Goal: Use online tool/utility: Utilize a website feature to perform a specific function

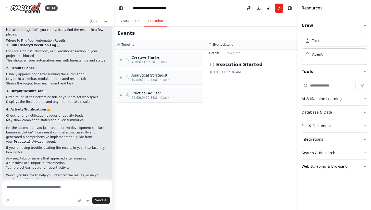
scroll to position [454, 0]
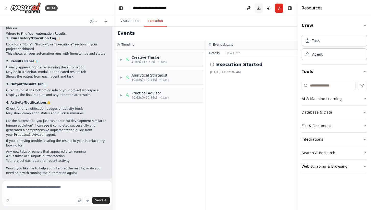
click at [290, 8] on button "Toggle Right Sidebar" at bounding box center [289, 8] width 7 height 7
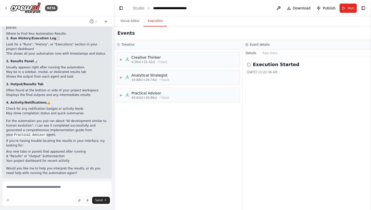
click at [370, 8] on button "Toggle Sidebar" at bounding box center [371, 105] width 4 height 210
click at [364, 7] on button "Toggle Right Sidebar" at bounding box center [363, 8] width 7 height 7
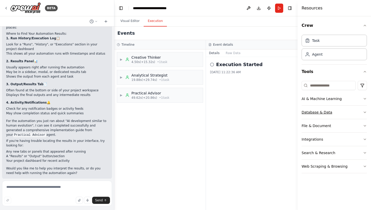
click at [365, 110] on button "Database & Data" at bounding box center [333, 112] width 65 height 13
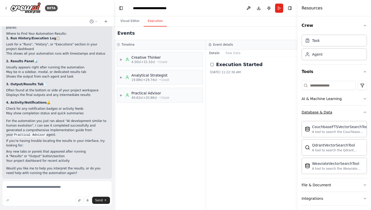
click at [357, 112] on button "Database & Data" at bounding box center [333, 112] width 65 height 13
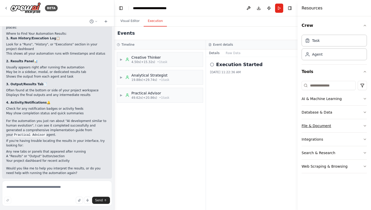
click at [364, 124] on icon "button" at bounding box center [365, 126] width 4 height 4
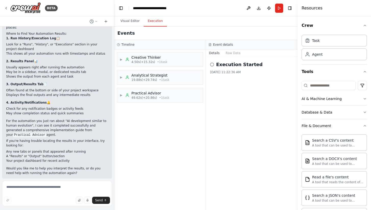
click at [363, 123] on div "Crew Task Agent Tools AI & Machine Learning Database & Data File & Document Sea…" at bounding box center [333, 113] width 73 height 194
click at [363, 125] on icon "button" at bounding box center [365, 126] width 4 height 4
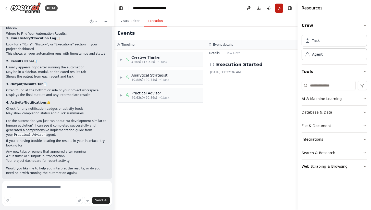
click at [278, 8] on button "Run" at bounding box center [279, 8] width 8 height 9
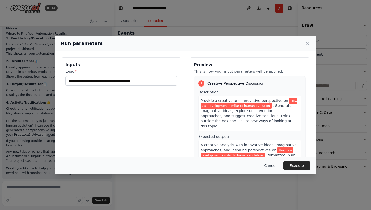
click at [271, 165] on button "Cancel" at bounding box center [270, 165] width 20 height 9
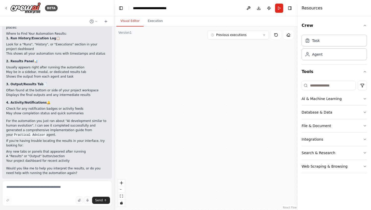
click at [130, 21] on button "Visual Editor" at bounding box center [129, 21] width 27 height 11
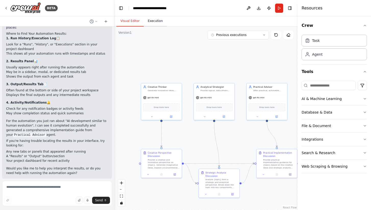
click at [151, 21] on button "Execution" at bounding box center [155, 21] width 23 height 11
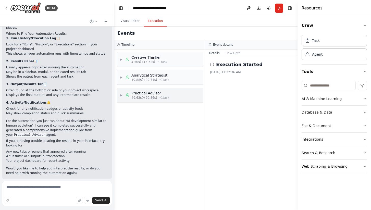
click at [122, 97] on span "▶" at bounding box center [121, 95] width 3 height 4
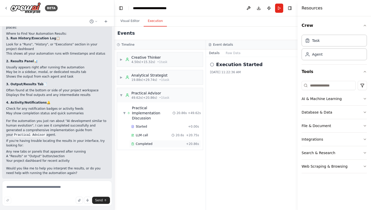
click at [151, 145] on div "Completed" at bounding box center [157, 144] width 53 height 4
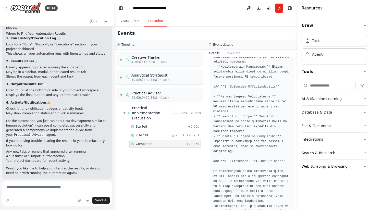
scroll to position [859, 0]
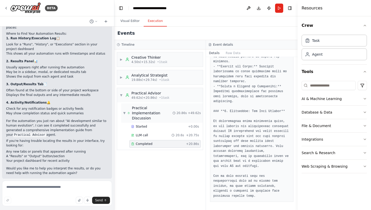
click at [125, 113] on span "▼" at bounding box center [124, 113] width 2 height 4
click at [143, 60] on div "Creative Thinker" at bounding box center [149, 57] width 36 height 5
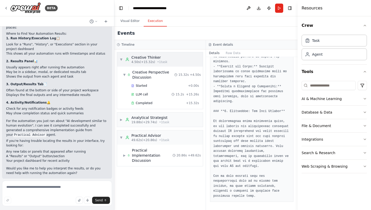
click at [122, 58] on span "▼" at bounding box center [121, 59] width 3 height 4
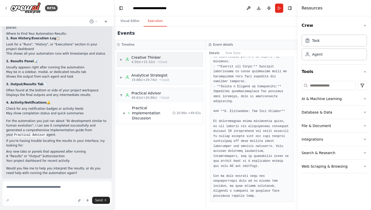
click at [122, 58] on span "▶" at bounding box center [121, 59] width 3 height 4
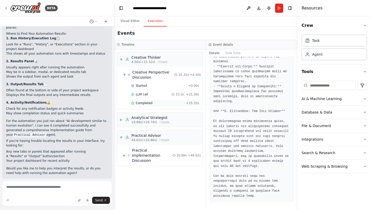
click at [153, 104] on div "Completed" at bounding box center [157, 103] width 53 height 4
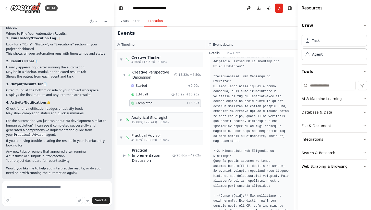
scroll to position [98, 0]
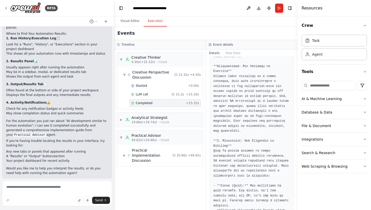
click at [298, 109] on div at bounding box center [298, 105] width 2 height 210
click at [298, 110] on div at bounding box center [299, 105] width 2 height 210
click at [292, 8] on button "Toggle Right Sidebar" at bounding box center [290, 8] width 7 height 7
